Goal: Navigation & Orientation: Find specific page/section

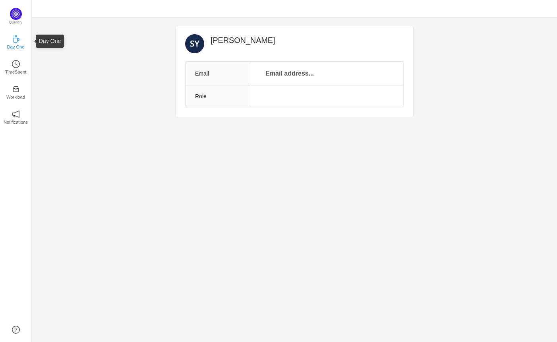
click at [16, 45] on p "Day One" at bounding box center [15, 46] width 17 height 7
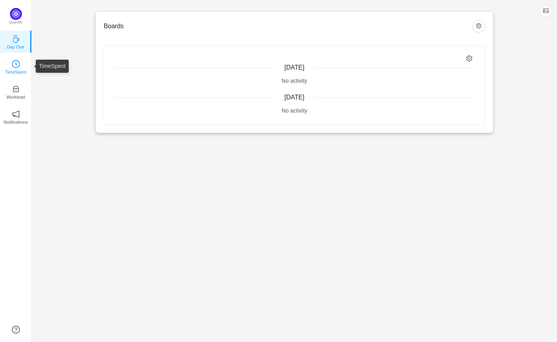
click at [14, 67] on icon "icon: clock-circle" at bounding box center [16, 64] width 8 height 8
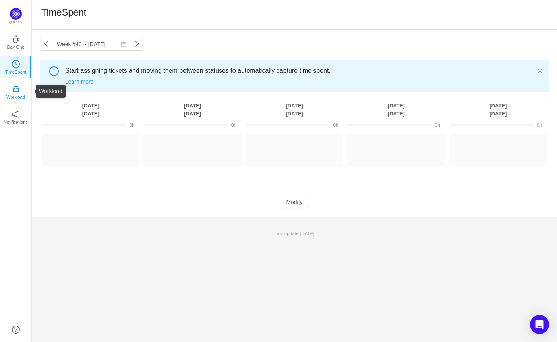
click at [15, 91] on icon "icon: inbox" at bounding box center [16, 89] width 8 height 8
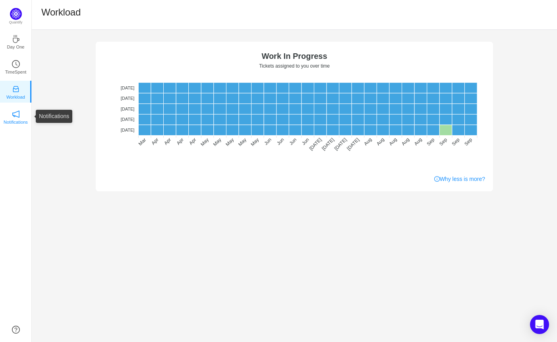
click at [15, 118] on p "Notifications" at bounding box center [16, 121] width 24 height 7
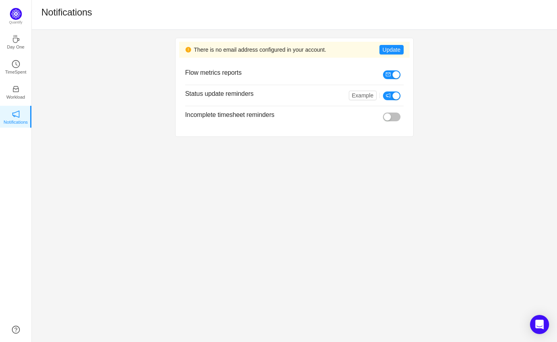
click at [98, 120] on div "There is no email address configured in your account. Update Flow metrics repor…" at bounding box center [294, 87] width 525 height 115
